Goal: Information Seeking & Learning: Learn about a topic

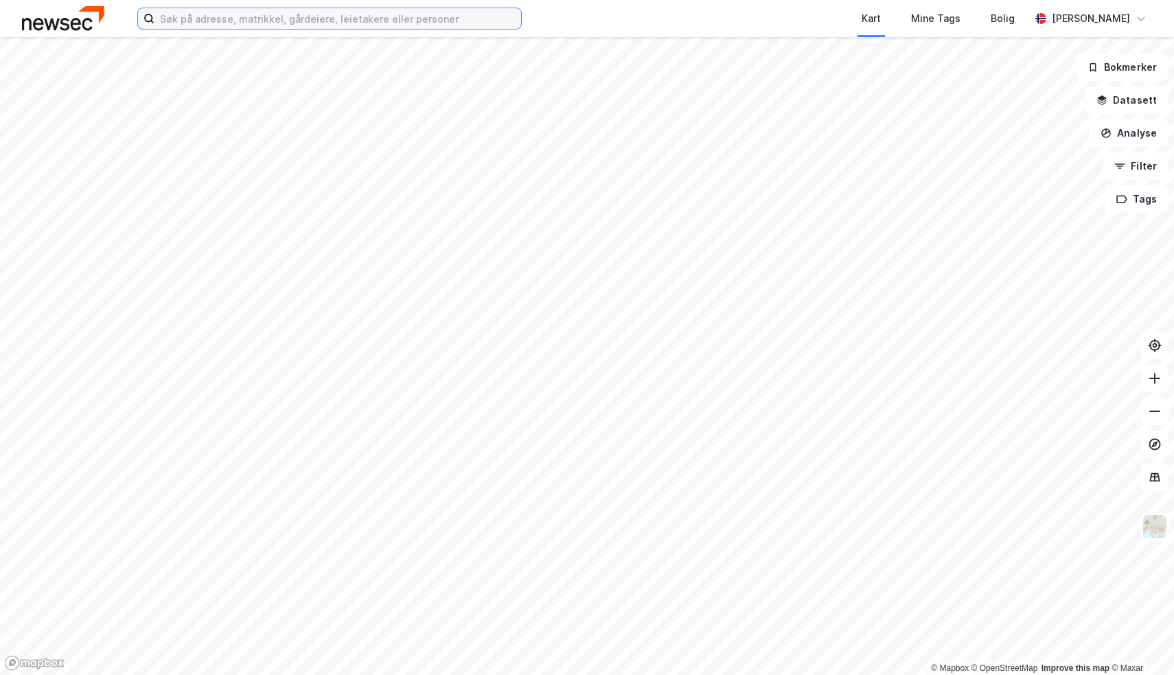
click at [490, 25] on input at bounding box center [338, 18] width 367 height 21
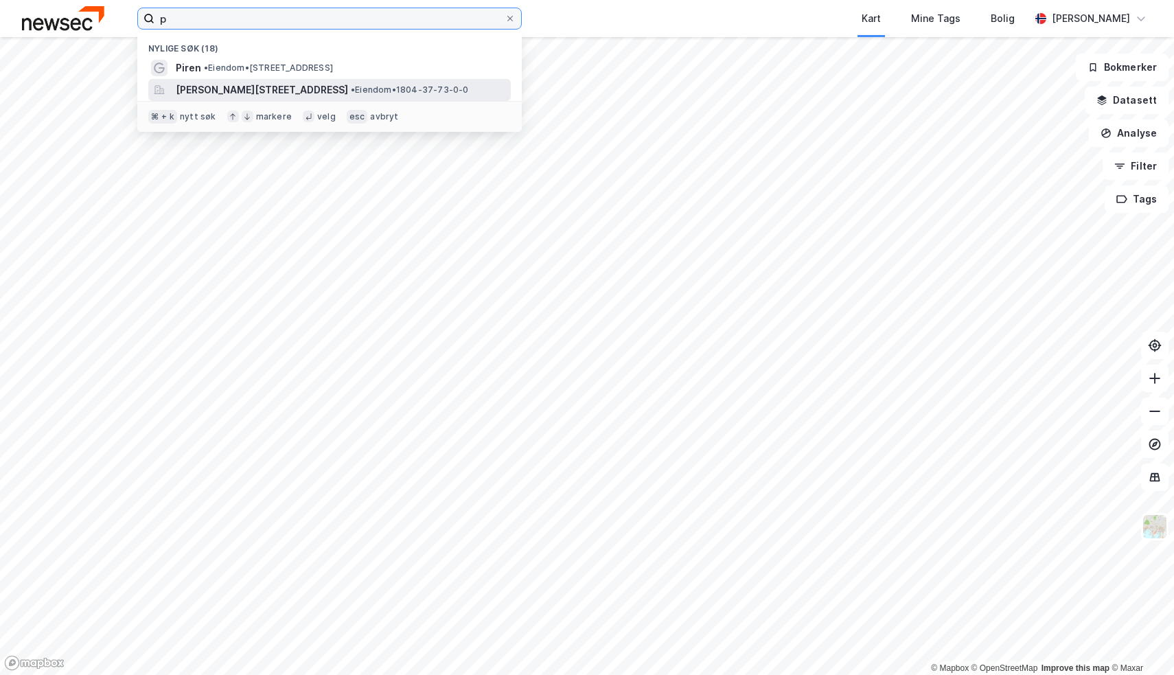
type input "p"
click at [433, 82] on div "[PERSON_NAME][STREET_ADDRESS] • Eiendom • 1804-37-73-0-0" at bounding box center [342, 90] width 332 height 16
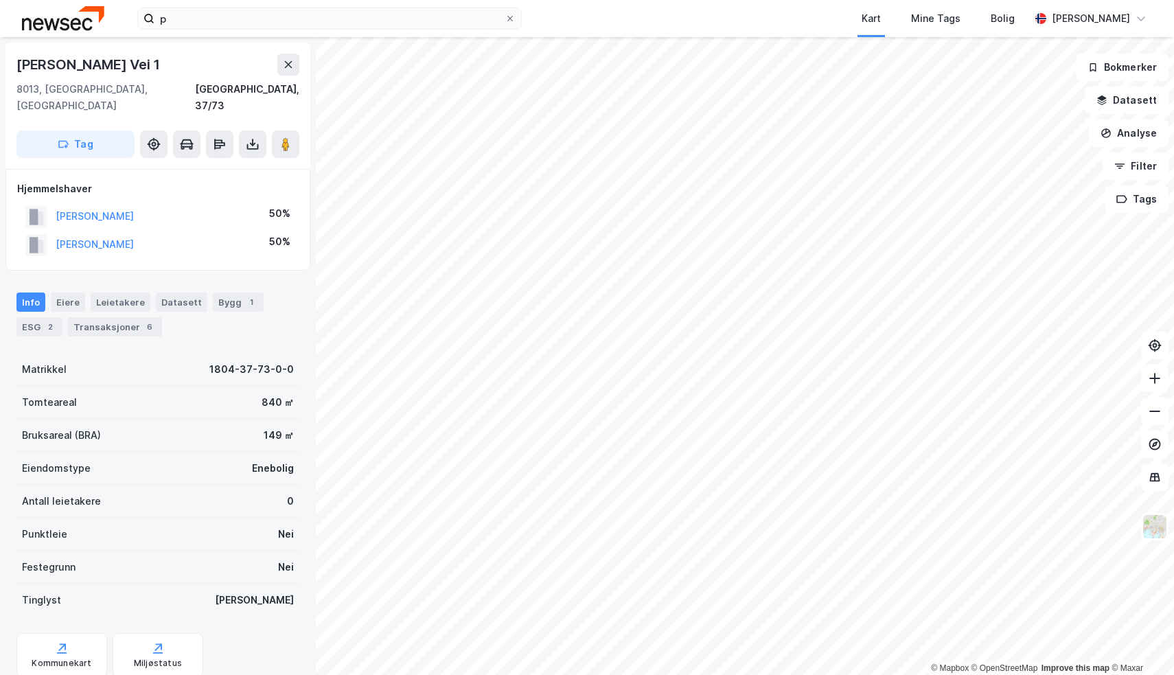
click at [291, 324] on div "© Mapbox © OpenStreetMap Improve this map © Maxar Per [STREET_ADDRESS], Nordlan…" at bounding box center [587, 356] width 1174 height 638
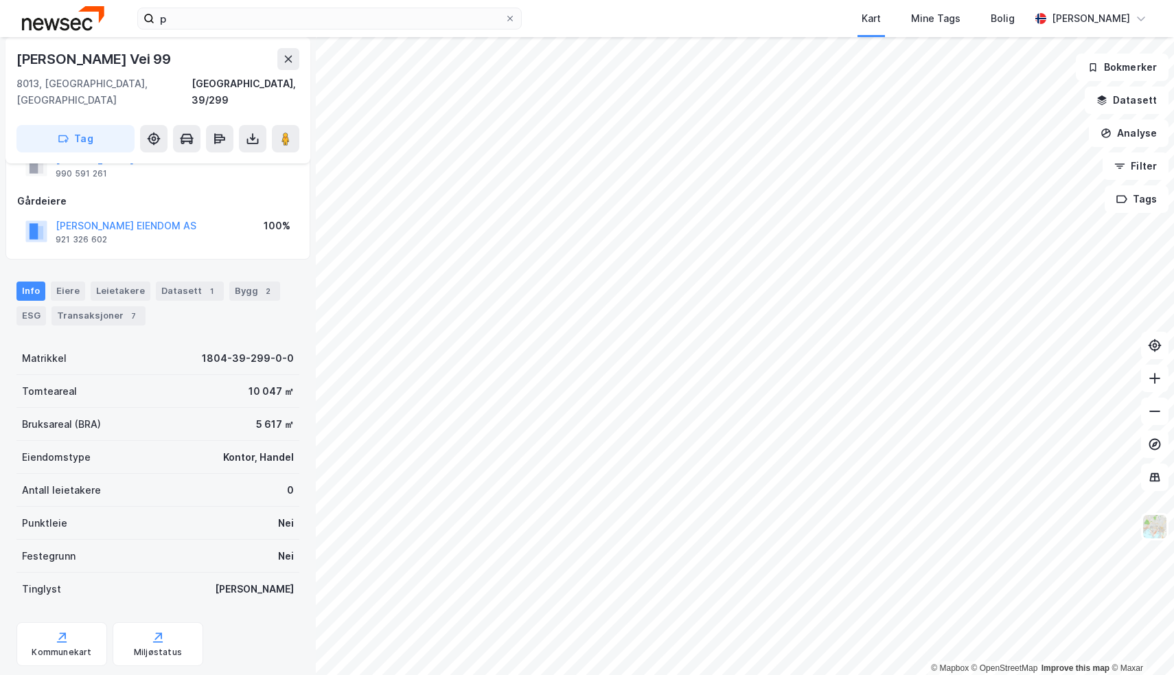
scroll to position [60, 0]
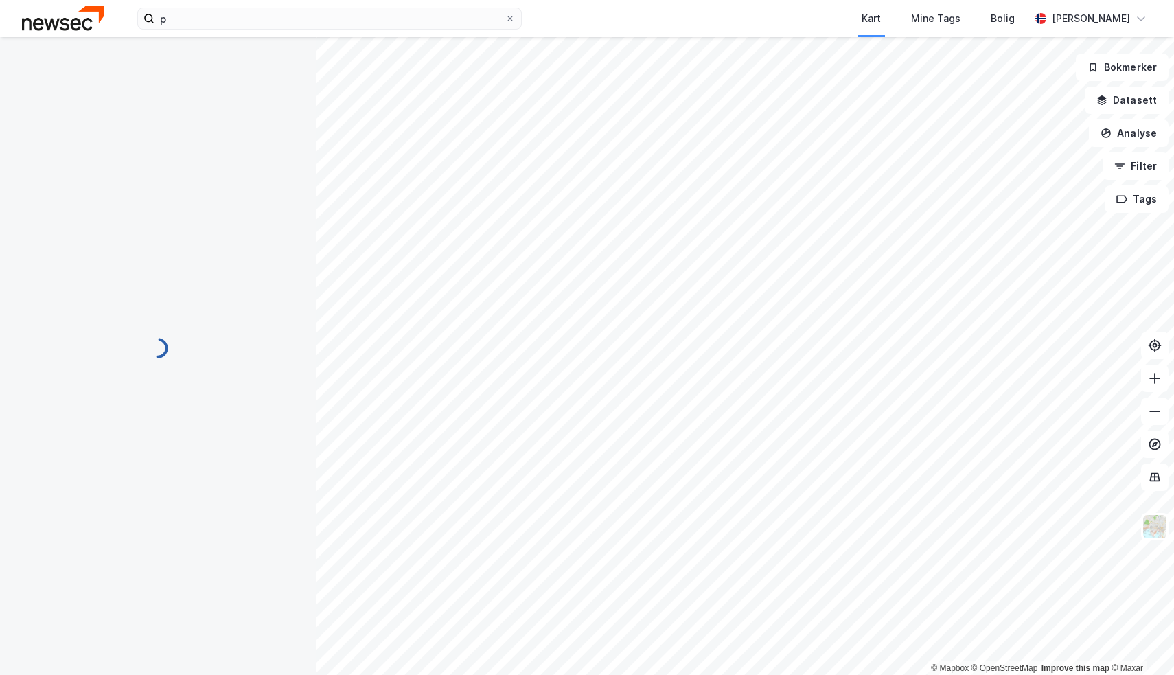
scroll to position [60, 0]
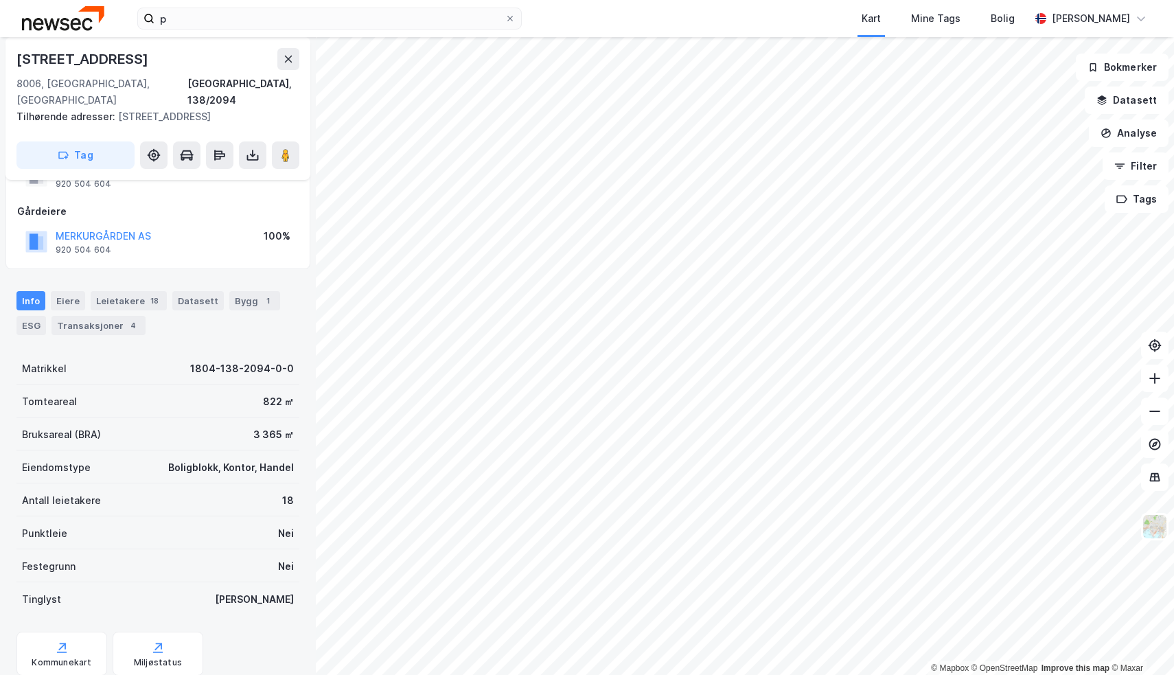
scroll to position [60, 0]
